Goal: Browse casually

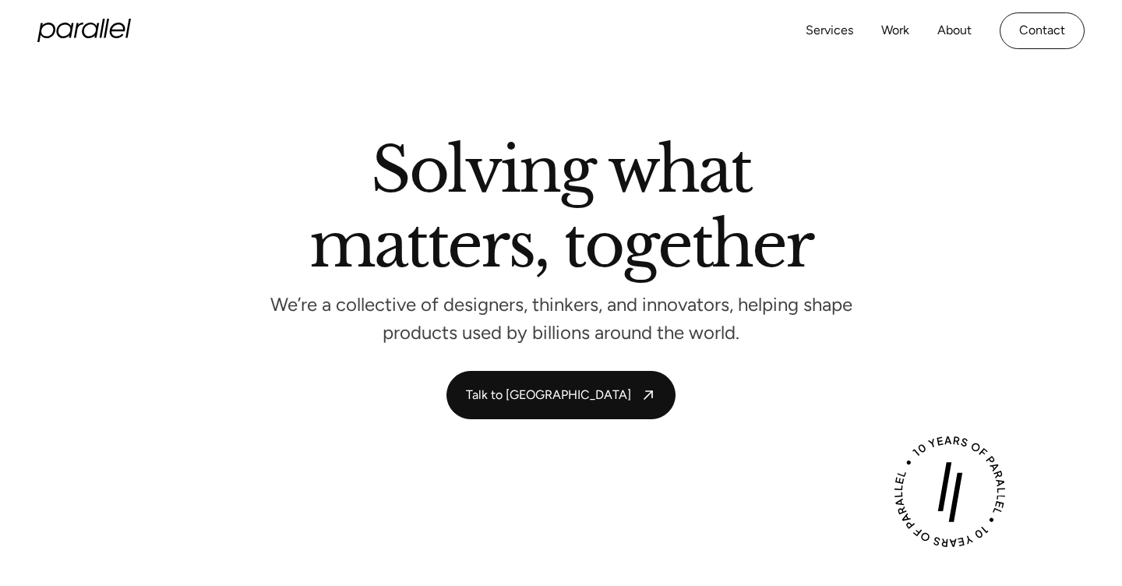
click at [92, 41] on icon "home" at bounding box center [83, 30] width 93 height 23
click at [591, 183] on h2 "Solving what matters, together" at bounding box center [560, 210] width 503 height 143
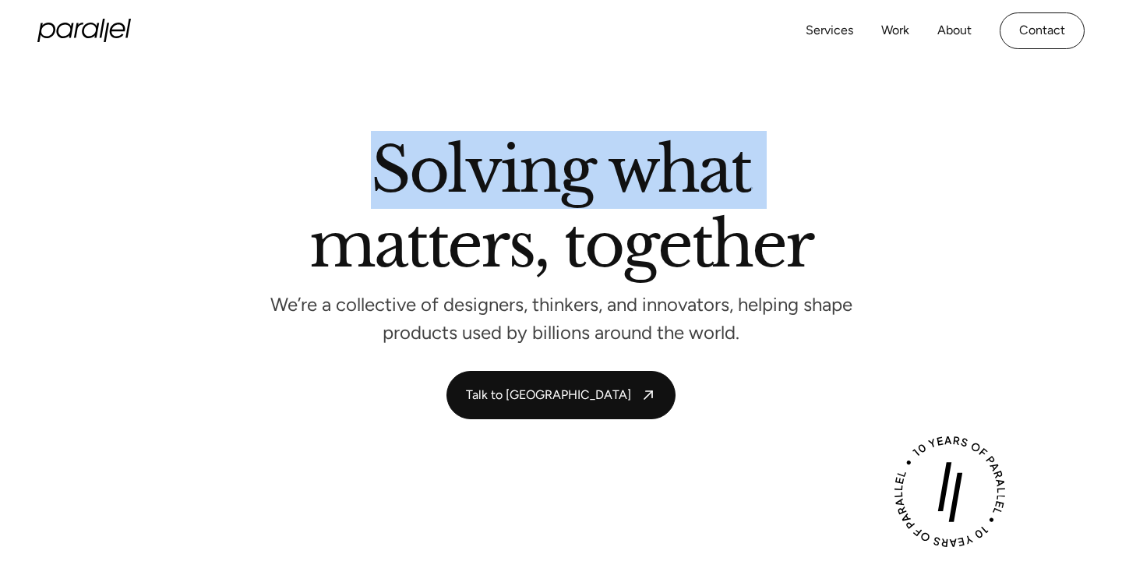
click at [560, 182] on h2 "Solving what matters, together" at bounding box center [560, 210] width 503 height 143
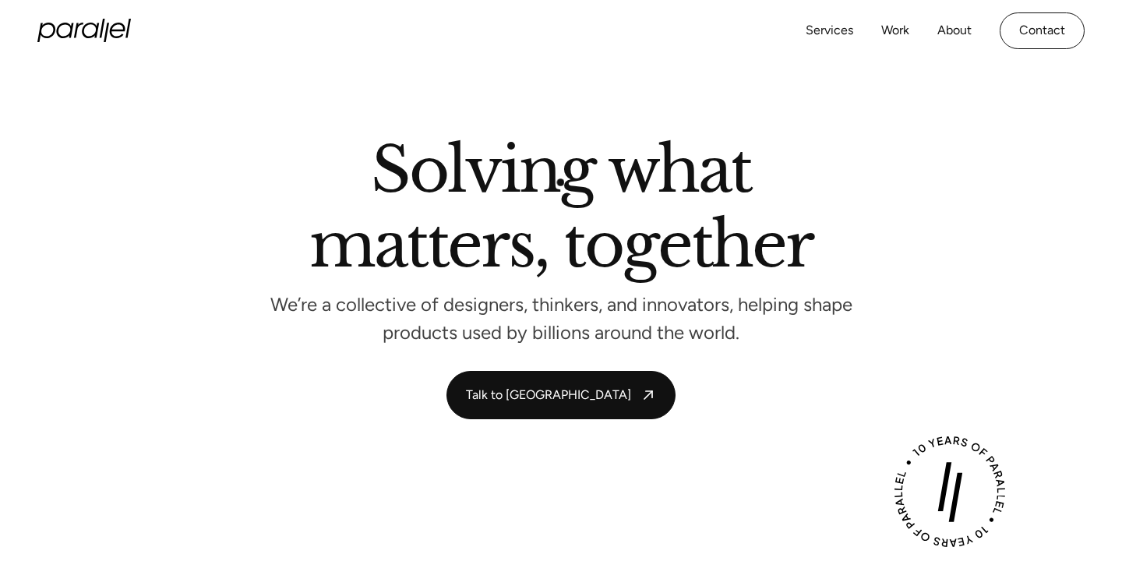
click at [560, 182] on h2 "Solving what matters, together" at bounding box center [560, 210] width 503 height 143
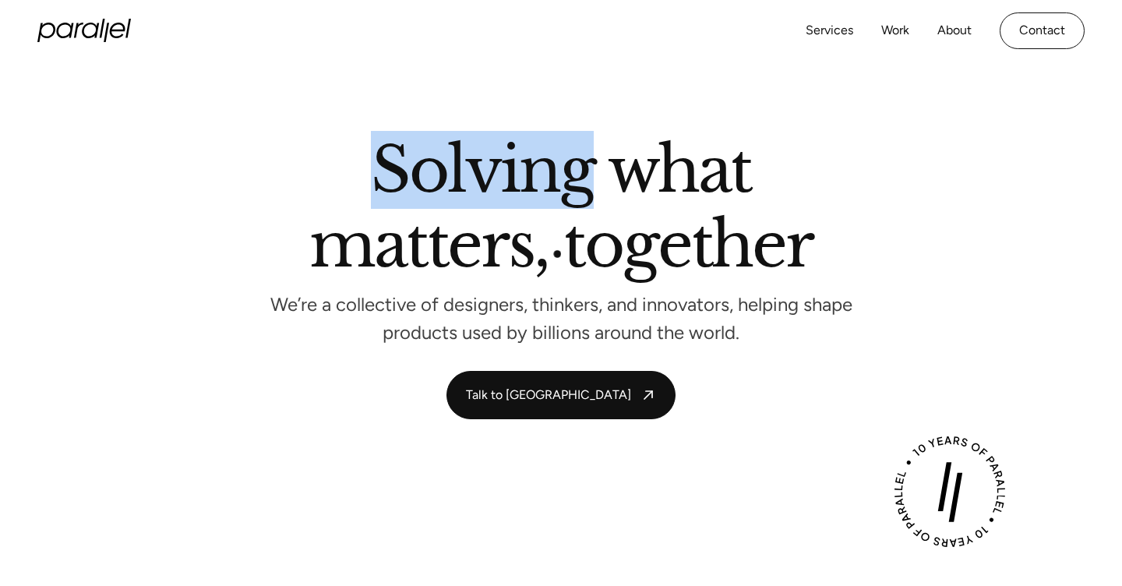
click at [551, 248] on h2 "Solving what matters, together" at bounding box center [560, 210] width 503 height 143
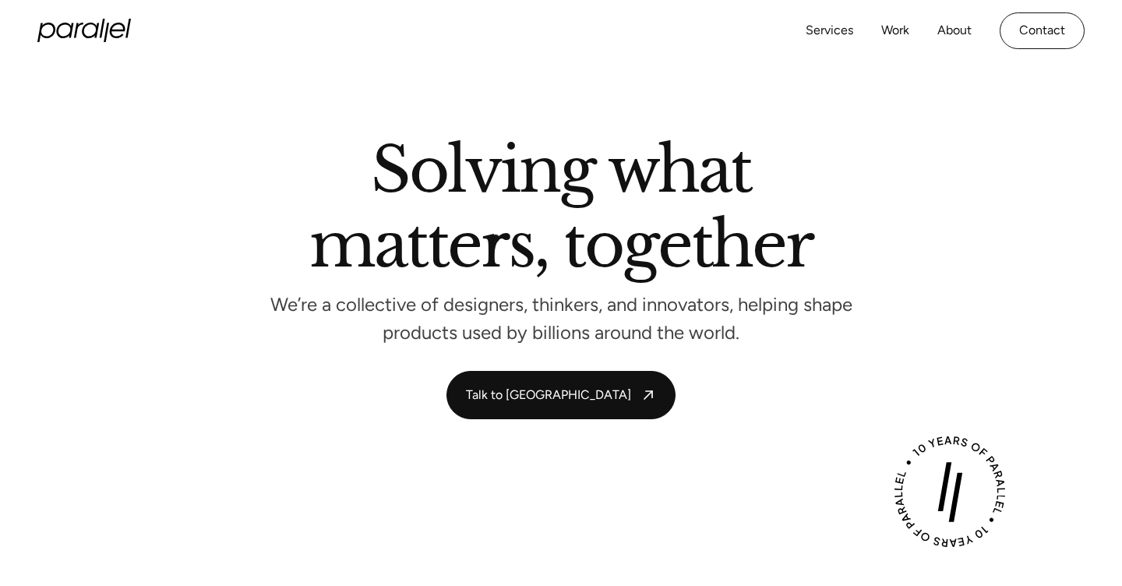
click at [491, 237] on h2 "Solving what matters, together" at bounding box center [560, 210] width 503 height 143
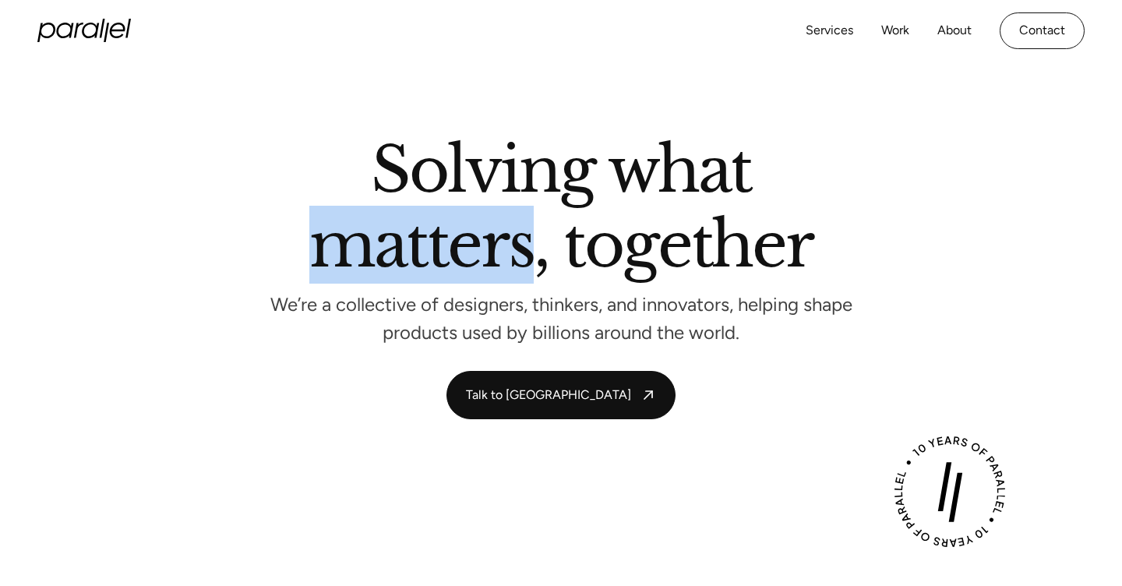
click at [489, 237] on h2 "Solving what matters, together" at bounding box center [560, 210] width 503 height 143
